Goal: Task Accomplishment & Management: Manage account settings

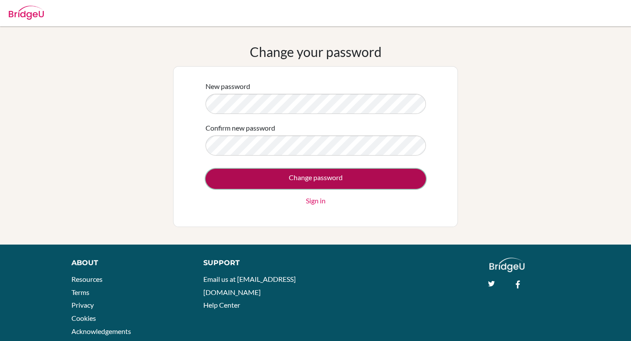
click at [388, 178] on input "Change password" at bounding box center [315, 179] width 220 height 20
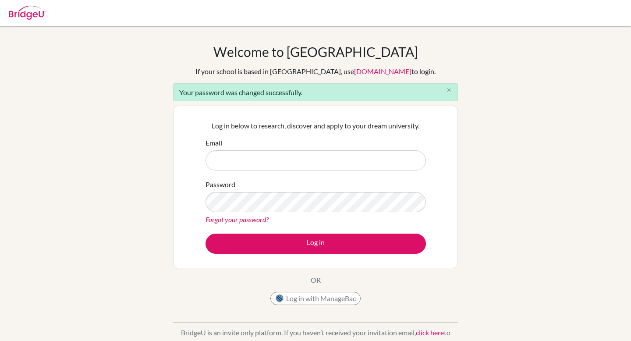
click at [310, 158] on input "Email" at bounding box center [315, 160] width 220 height 20
click at [310, 152] on input "Email" at bounding box center [315, 160] width 220 height 20
paste input "[EMAIL_ADDRESS][DOMAIN_NAME]"
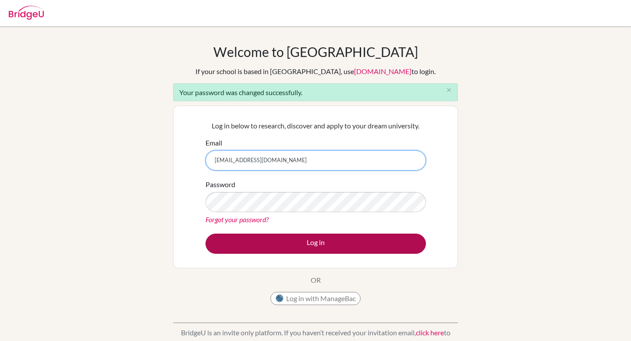
type input "[EMAIL_ADDRESS][DOMAIN_NAME]"
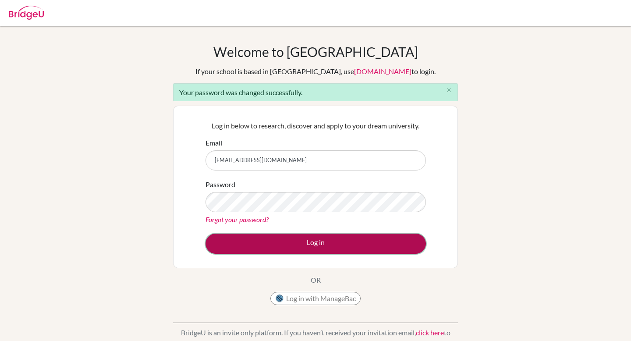
click at [311, 250] on button "Log in" at bounding box center [315, 243] width 220 height 20
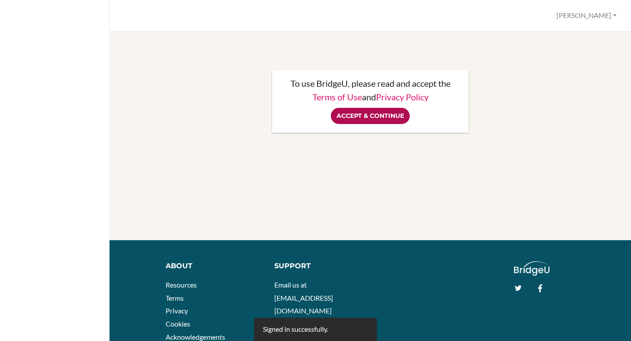
click at [388, 113] on input "Accept & Continue" at bounding box center [370, 116] width 79 height 16
